Goal: Information Seeking & Learning: Check status

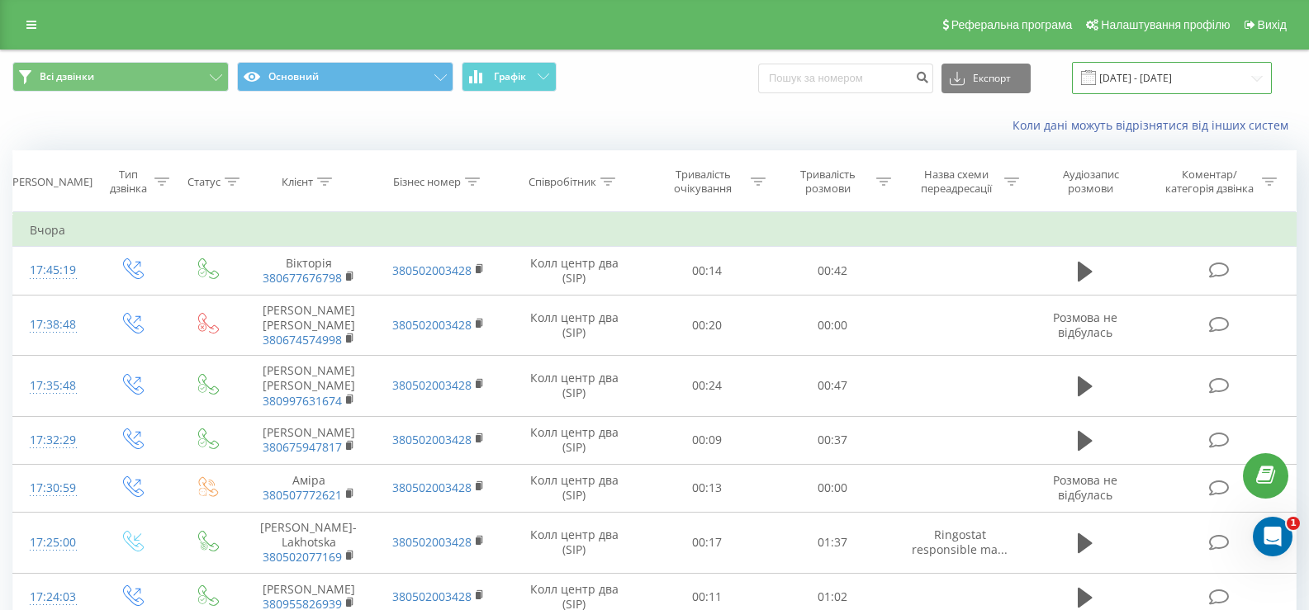
click at [1156, 86] on input "[DATE] - [DATE]" at bounding box center [1172, 78] width 200 height 32
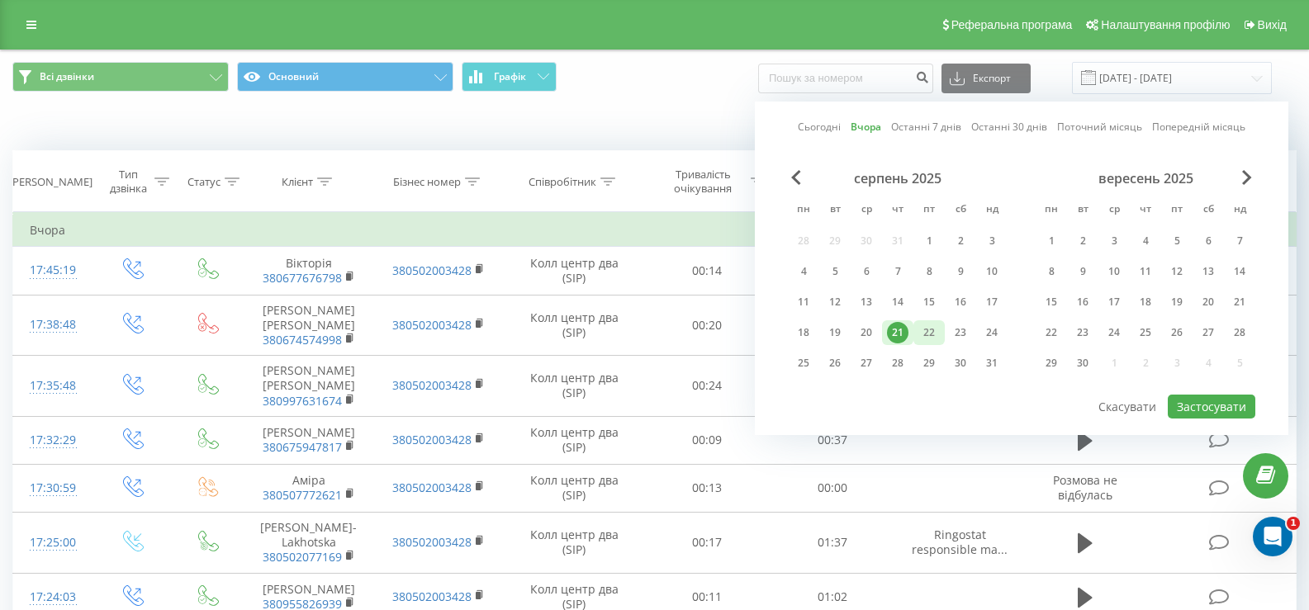
click at [922, 331] on div "22" at bounding box center [928, 332] width 21 height 21
click at [1221, 409] on button "Застосувати" at bounding box center [1212, 407] width 88 height 24
type input "[DATE] - [DATE]"
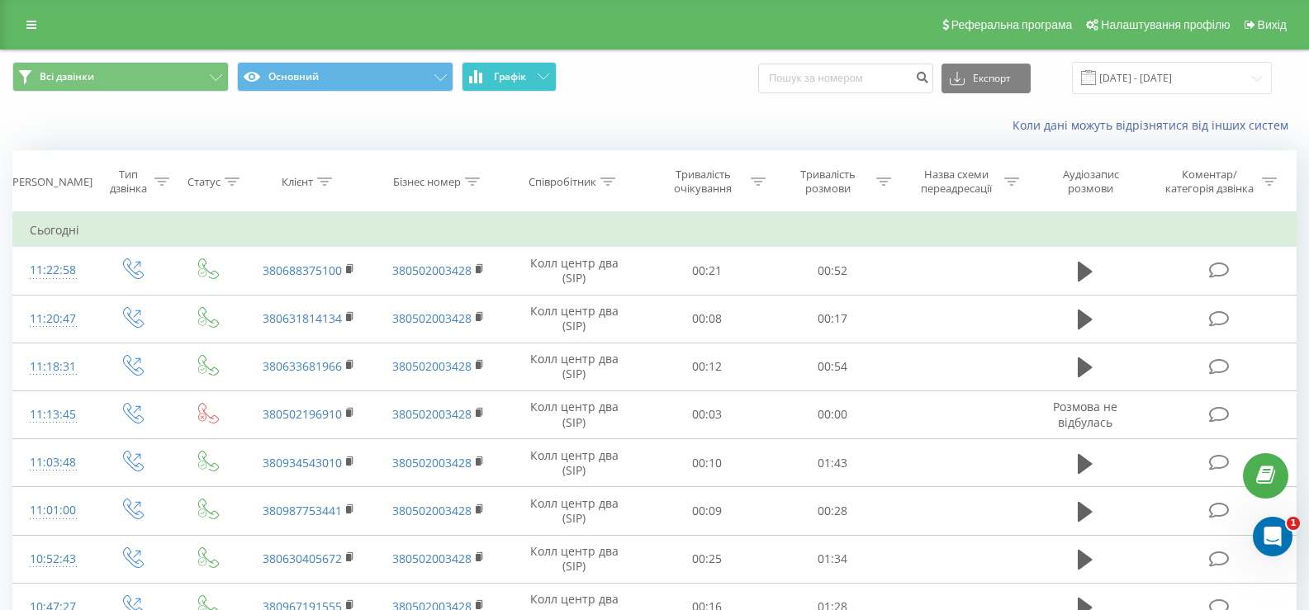
click at [513, 78] on span "Графік" at bounding box center [510, 77] width 32 height 12
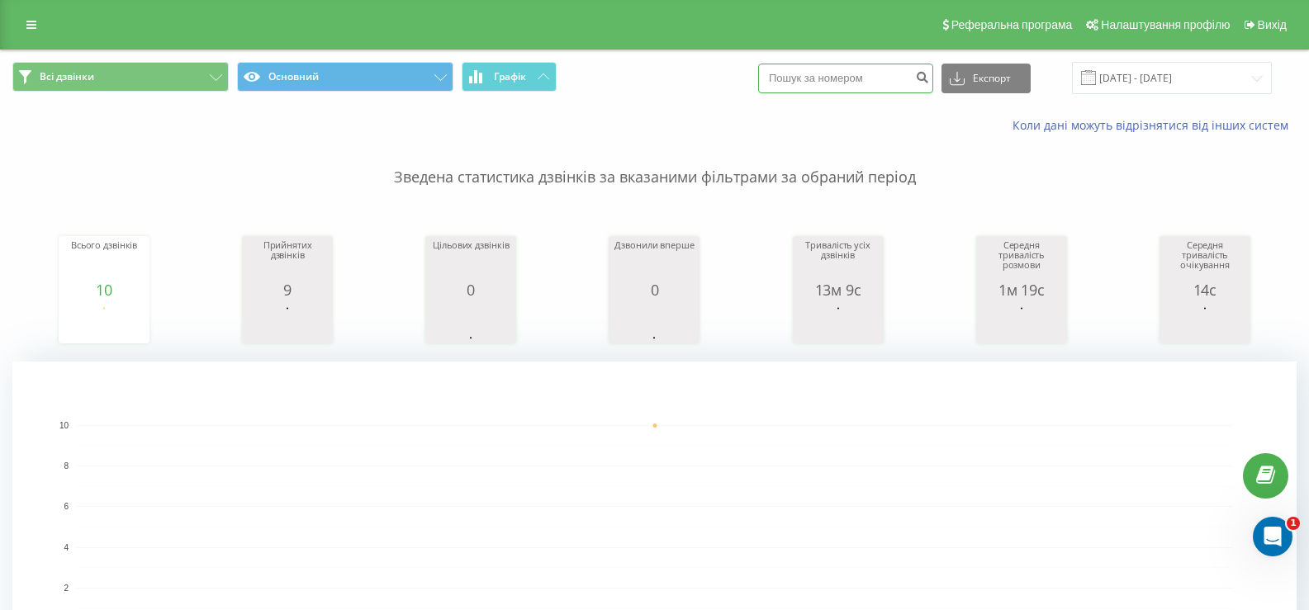
click at [838, 77] on input at bounding box center [845, 79] width 175 height 30
paste input "380936558705"
type input "380936558705"
click at [929, 80] on icon "submit" at bounding box center [922, 75] width 14 height 10
